Goal: Information Seeking & Learning: Learn about a topic

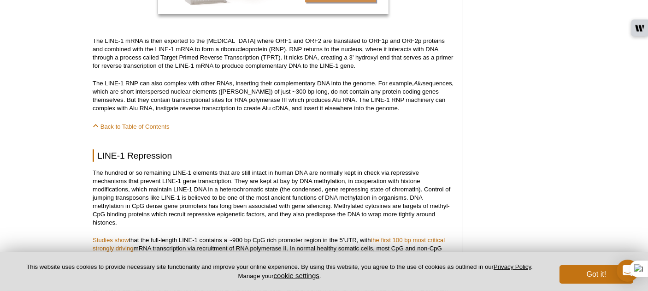
scroll to position [922, 0]
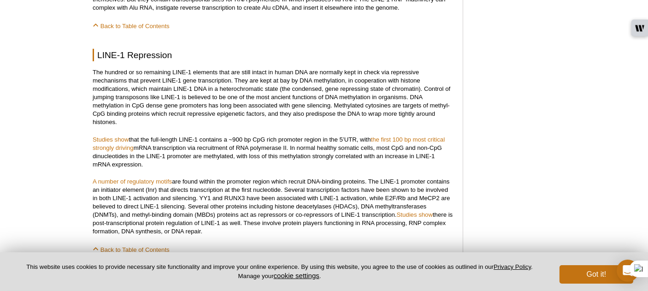
click at [113, 140] on link "Studies show" at bounding box center [111, 139] width 36 height 7
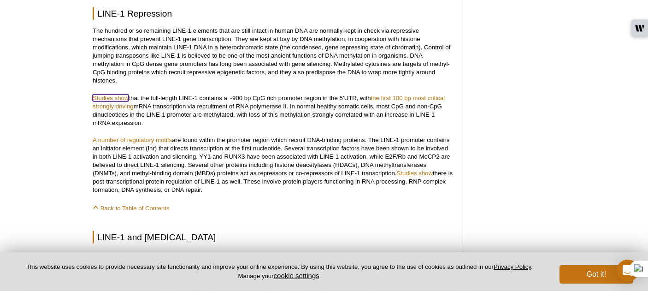
scroll to position [968, 0]
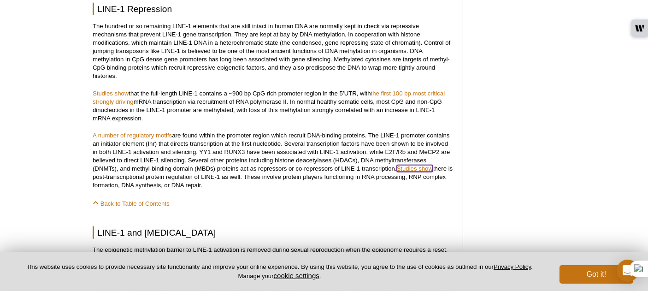
click at [414, 166] on link "Studies show" at bounding box center [415, 168] width 36 height 7
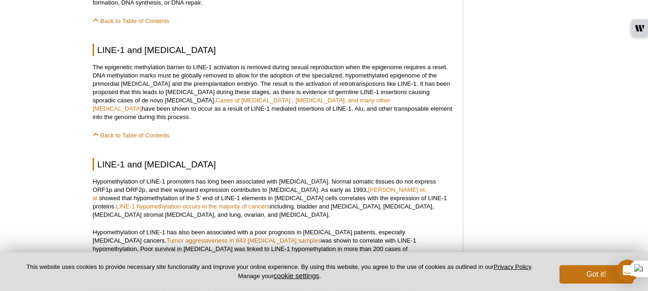
scroll to position [1152, 0]
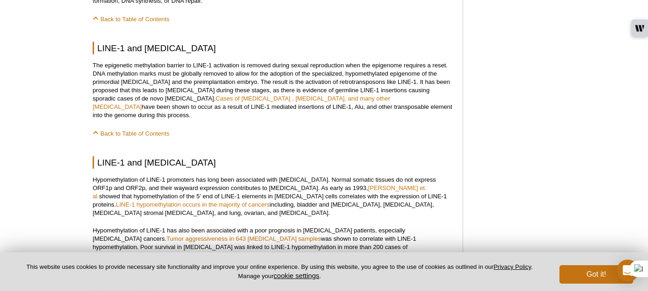
click at [202, 129] on p "Back to Table of Contents" at bounding box center [273, 133] width 361 height 9
click at [222, 115] on div "<< Back to MOTIFvations Blog Home Page LINE-1 Elements: Walk the LINE-1 By [PER…" at bounding box center [273, 220] width 361 height 2574
click at [418, 91] on p "The epigenetic methylation barrier to LINE-1 activation is removed during sexua…" at bounding box center [273, 90] width 361 height 58
click at [344, 140] on div "<< Back to MOTIFvations Blog Home Page LINE-1 Elements: Walk the LINE-1 By [PER…" at bounding box center [273, 220] width 361 height 2574
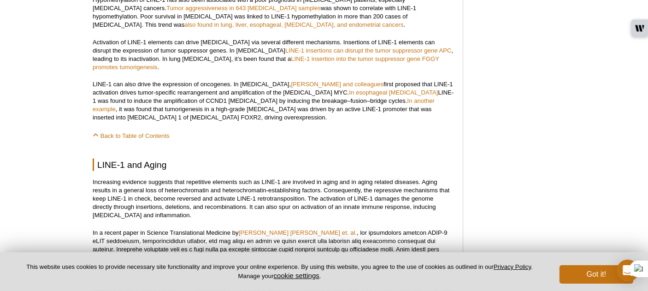
scroll to position [1522, 0]
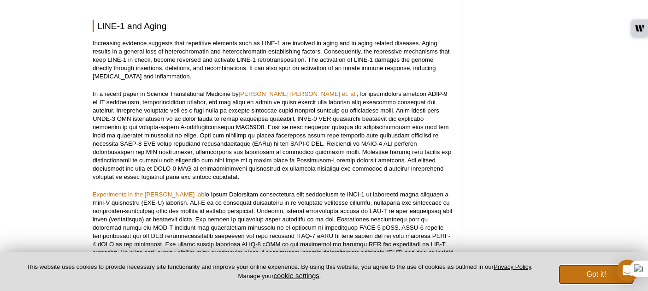
click at [568, 267] on button "Got it!" at bounding box center [597, 274] width 74 height 18
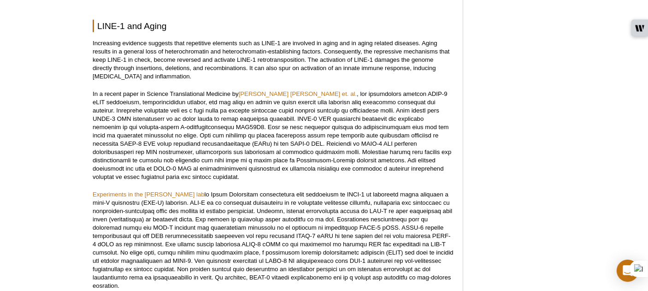
click at [328, 97] on p "In a recent paper in Science Translational Medicine by [PERSON_NAME] [PERSON_NA…" at bounding box center [273, 135] width 361 height 91
click at [296, 117] on p "In a recent paper in Science Translational Medicine by [PERSON_NAME] [PERSON_NA…" at bounding box center [273, 135] width 361 height 91
click at [330, 142] on p "In a recent paper in Science Translational Medicine by [PERSON_NAME] [PERSON_NA…" at bounding box center [273, 135] width 361 height 91
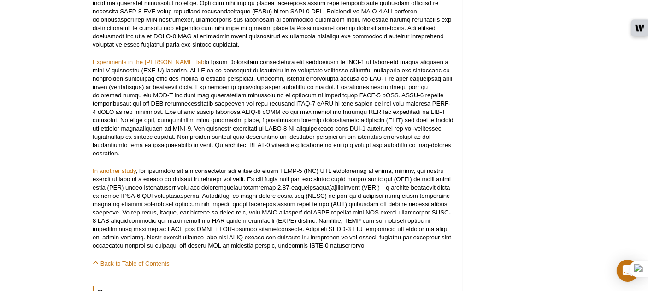
scroll to position [1660, 0]
